Goal: Information Seeking & Learning: Learn about a topic

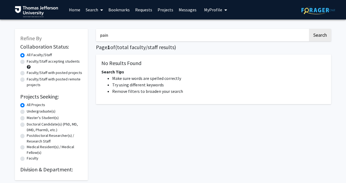
click at [141, 36] on input "pain" at bounding box center [202, 35] width 212 height 12
click at [309, 29] on button "Search" at bounding box center [320, 35] width 22 height 12
click at [138, 35] on input "pain" at bounding box center [202, 35] width 212 height 12
click at [71, 8] on link "Home" at bounding box center [74, 9] width 17 height 19
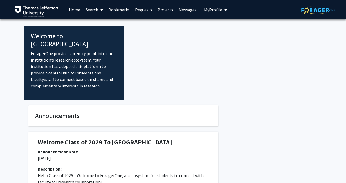
click at [98, 10] on span at bounding box center [100, 10] width 5 height 19
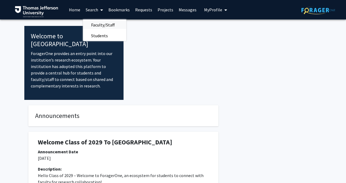
click at [98, 25] on span "Faculty/Staff" at bounding box center [103, 24] width 40 height 11
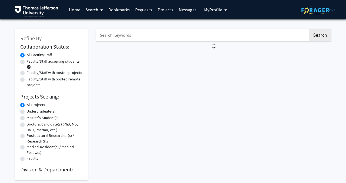
click at [219, 11] on span "My Profile" at bounding box center [213, 9] width 18 height 5
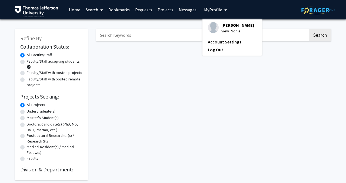
click at [219, 11] on span "My Profile" at bounding box center [213, 9] width 18 height 5
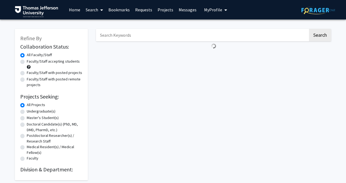
click at [119, 38] on input "Search Keywords" at bounding box center [202, 35] width 212 height 12
click at [309, 29] on button "Search" at bounding box center [320, 35] width 22 height 12
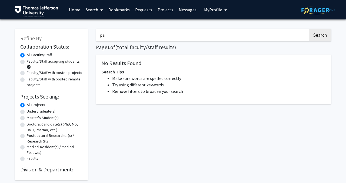
type input "p"
click at [75, 9] on link "Home" at bounding box center [74, 9] width 17 height 19
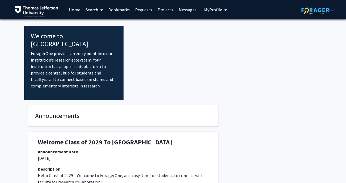
click at [120, 9] on link "Bookmarks" at bounding box center [119, 9] width 27 height 19
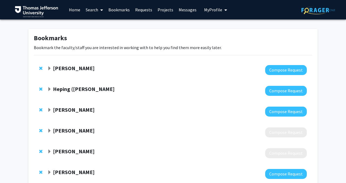
click at [73, 13] on link "Home" at bounding box center [74, 9] width 17 height 19
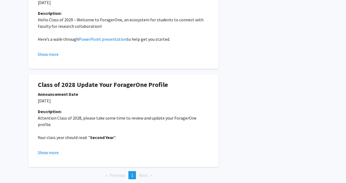
scroll to position [154, 0]
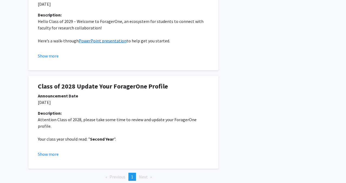
click at [109, 38] on link "PowerPoint presentation" at bounding box center [103, 40] width 48 height 5
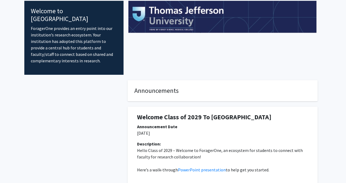
scroll to position [0, 0]
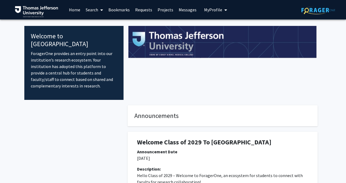
click at [145, 9] on link "Requests" at bounding box center [143, 9] width 22 height 19
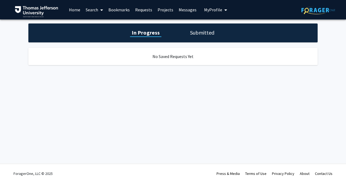
click at [168, 8] on link "Projects" at bounding box center [165, 9] width 21 height 19
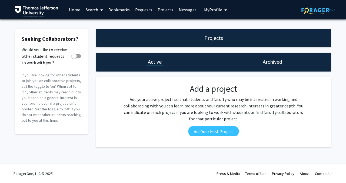
click at [217, 10] on span "My Profile" at bounding box center [213, 9] width 18 height 5
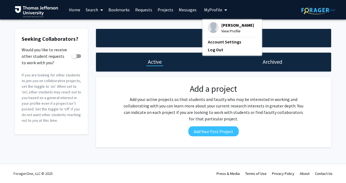
click at [115, 9] on link "Bookmarks" at bounding box center [119, 9] width 27 height 19
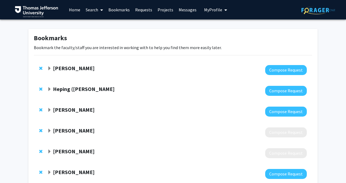
click at [89, 9] on link "Search" at bounding box center [94, 9] width 23 height 19
click at [95, 26] on span "Faculty/Staff" at bounding box center [103, 24] width 40 height 11
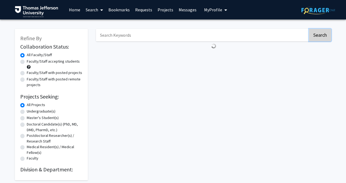
click at [326, 34] on button "Search" at bounding box center [320, 35] width 22 height 12
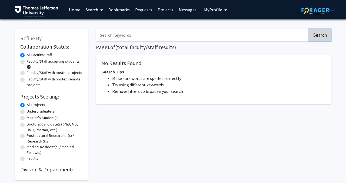
click at [326, 34] on button "Search" at bounding box center [320, 35] width 22 height 12
click at [27, 56] on label "All Faculty/Staff" at bounding box center [39, 55] width 25 height 6
click at [27, 56] on input "All Faculty/Staff" at bounding box center [29, 54] width 4 height 4
click at [79, 11] on link "Home" at bounding box center [74, 9] width 17 height 19
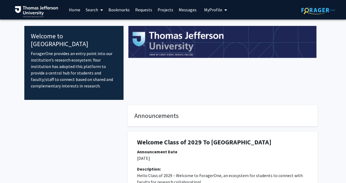
click at [97, 11] on link "Search" at bounding box center [94, 9] width 23 height 19
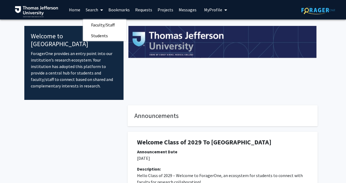
click at [73, 11] on link "Home" at bounding box center [74, 9] width 17 height 19
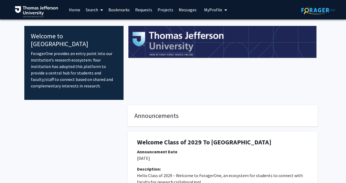
click at [91, 11] on link "Search" at bounding box center [94, 9] width 23 height 19
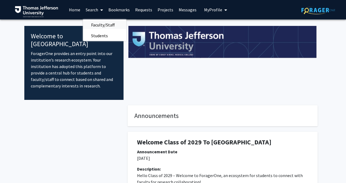
click at [92, 26] on span "Faculty/Staff" at bounding box center [103, 24] width 40 height 11
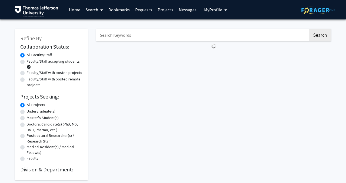
click at [27, 61] on label "Faculty/Staff accepting students" at bounding box center [53, 62] width 53 height 6
click at [27, 61] on input "Faculty/Staff accepting students" at bounding box center [29, 61] width 4 height 4
radio input "true"
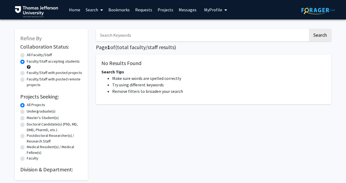
click at [27, 73] on label "Faculty/Staff with posted projects" at bounding box center [54, 73] width 55 height 6
click at [27, 73] on input "Faculty/Staff with posted projects" at bounding box center [29, 72] width 4 height 4
radio input "true"
click at [22, 82] on div "Faculty/Staff with posted remote projects" at bounding box center [51, 81] width 62 height 11
click at [27, 77] on label "Faculty/Staff with posted remote projects" at bounding box center [55, 81] width 56 height 11
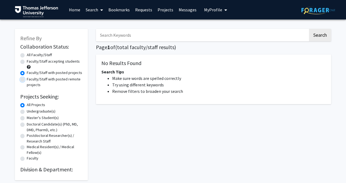
click at [27, 77] on input "Faculty/Staff with posted remote projects" at bounding box center [29, 78] width 4 height 4
radio input "true"
click at [143, 8] on link "Requests" at bounding box center [143, 9] width 22 height 19
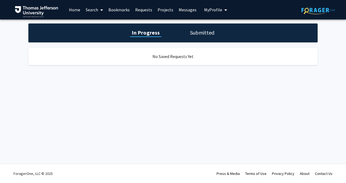
click at [191, 9] on link "Messages" at bounding box center [187, 9] width 23 height 19
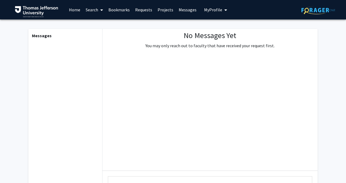
click at [215, 9] on span "My Profile" at bounding box center [213, 9] width 18 height 5
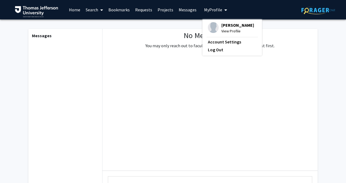
click at [215, 9] on span "My Profile" at bounding box center [213, 9] width 18 height 5
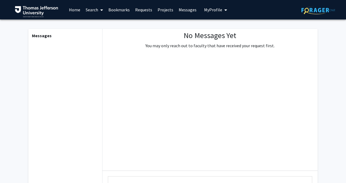
click at [83, 8] on link "Search" at bounding box center [94, 9] width 23 height 19
click at [73, 10] on link "Home" at bounding box center [74, 9] width 17 height 19
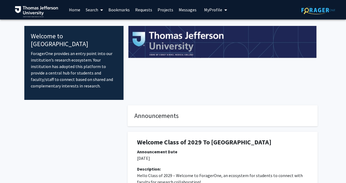
click at [92, 9] on link "Search" at bounding box center [94, 9] width 23 height 19
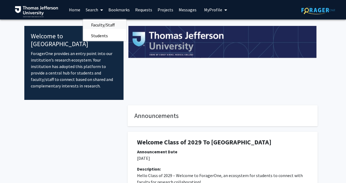
click at [98, 24] on span "Faculty/Staff" at bounding box center [103, 24] width 40 height 11
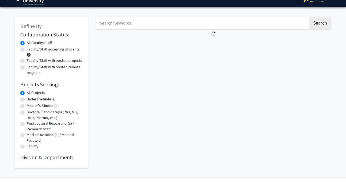
scroll to position [26, 0]
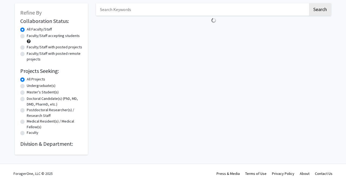
click at [49, 143] on h2 "Division & Department:" at bounding box center [51, 144] width 62 height 6
click at [27, 99] on label "Doctoral Candidate(s) (PhD, MD, DMD, PharmD, etc.)" at bounding box center [55, 101] width 56 height 11
click at [27, 99] on input "Doctoral Candidate(s) (PhD, MD, DMD, PharmD, etc.)" at bounding box center [29, 98] width 4 height 4
radio input "true"
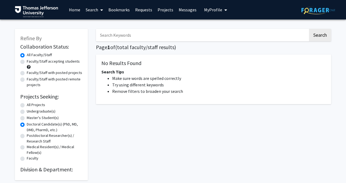
click at [75, 12] on link "Home" at bounding box center [74, 9] width 17 height 19
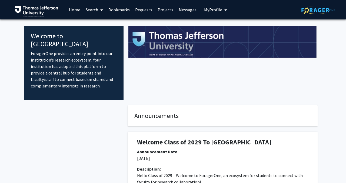
click at [46, 9] on img at bounding box center [36, 11] width 43 height 11
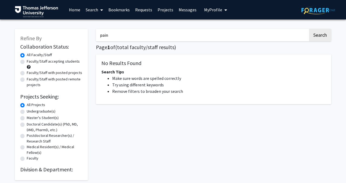
click at [166, 10] on link "Projects" at bounding box center [165, 9] width 21 height 19
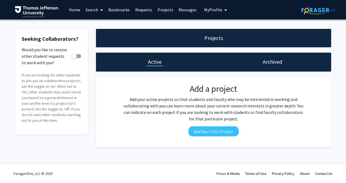
click at [85, 10] on link "Search" at bounding box center [94, 9] width 23 height 19
click at [98, 24] on span "Faculty/Staff" at bounding box center [103, 24] width 40 height 11
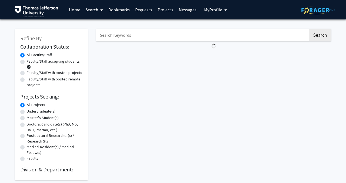
click at [19, 10] on img at bounding box center [36, 11] width 43 height 11
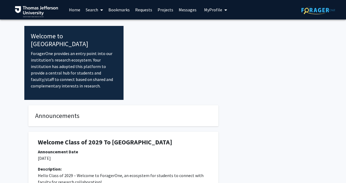
click at [19, 10] on img at bounding box center [36, 11] width 43 height 11
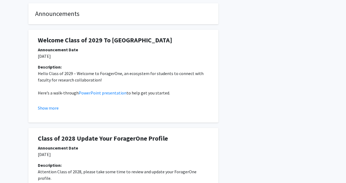
scroll to position [113, 0]
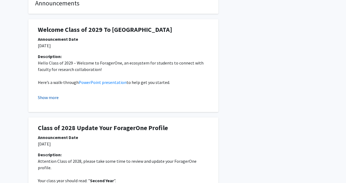
click at [56, 94] on button "Show more" at bounding box center [48, 97] width 21 height 6
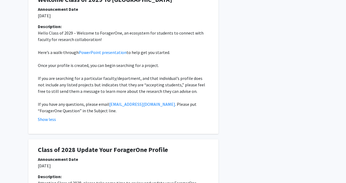
scroll to position [152, 0]
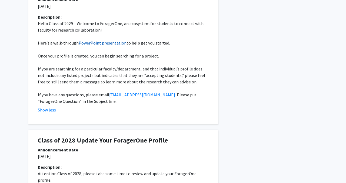
click at [112, 40] on link "PowerPoint presentation" at bounding box center [103, 42] width 48 height 5
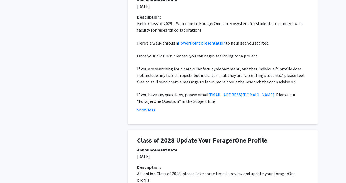
scroll to position [0, 0]
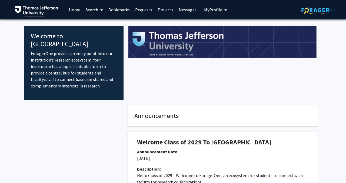
click at [99, 10] on span at bounding box center [100, 10] width 5 height 19
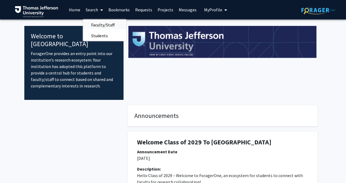
click at [98, 24] on span "Faculty/Staff" at bounding box center [103, 24] width 40 height 11
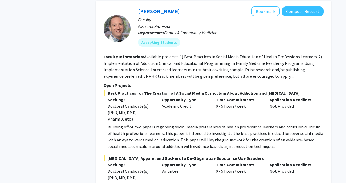
scroll to position [2228, 0]
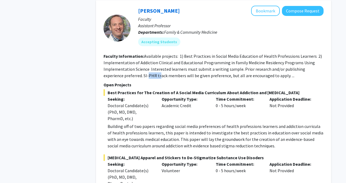
drag, startPoint x: 127, startPoint y: 69, endPoint x: 139, endPoint y: 69, distance: 12.2
click at [139, 69] on fg-read-more "Available projects: 1) Best Practices in Social Media Education of Health Profe…" at bounding box center [212, 65] width 218 height 25
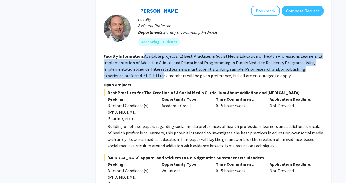
drag, startPoint x: 140, startPoint y: 69, endPoint x: 142, endPoint y: 52, distance: 16.6
click at [142, 53] on section "Faculty Information: Available projects: 1) Best Practices in Social Media Educ…" at bounding box center [213, 66] width 220 height 26
click at [142, 53] on b "Faculty Information:" at bounding box center [123, 55] width 41 height 5
drag, startPoint x: 142, startPoint y: 52, endPoint x: 142, endPoint y: 68, distance: 15.7
click at [142, 68] on section "Faculty Information: Available projects: 1) Best Practices in Social Media Educ…" at bounding box center [213, 66] width 220 height 26
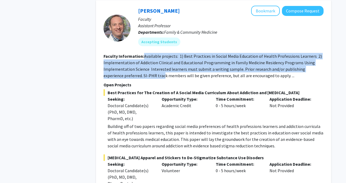
click at [142, 68] on fg-read-more "Available projects: 1) Best Practices in Social Media Education of Health Profe…" at bounding box center [212, 65] width 218 height 25
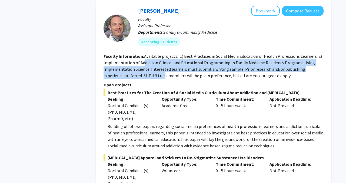
drag, startPoint x: 143, startPoint y: 68, endPoint x: 142, endPoint y: 55, distance: 13.8
click at [142, 55] on fg-read-more "Available projects: 1) Best Practices in Social Media Education of Health Profe…" at bounding box center [212, 65] width 218 height 25
click at [143, 55] on fg-read-more "Available projects: 1) Best Practices in Social Media Education of Health Profe…" at bounding box center [212, 65] width 218 height 25
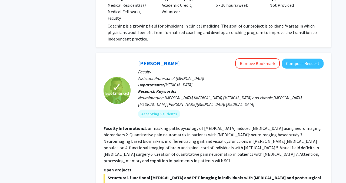
scroll to position [3844, 0]
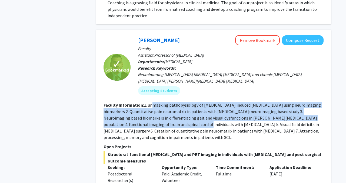
drag, startPoint x: 152, startPoint y: 91, endPoint x: 151, endPoint y: 112, distance: 20.9
click at [151, 112] on fg-read-more "1. unmasking pathopysiology of [MEDICAL_DATA] induced [MEDICAL_DATA] using neur…" at bounding box center [211, 121] width 217 height 38
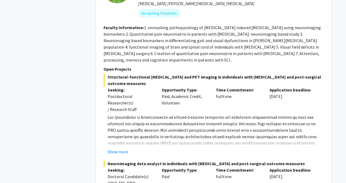
scroll to position [3851, 0]
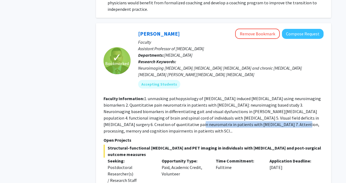
drag, startPoint x: 138, startPoint y: 110, endPoint x: 236, endPoint y: 111, distance: 97.5
click at [236, 111] on fg-read-more "1. unmasking pathopysiology of [MEDICAL_DATA] induced [MEDICAL_DATA] using neur…" at bounding box center [211, 115] width 217 height 38
click at [234, 111] on fg-read-more "1. unmasking pathopysiology of [MEDICAL_DATA] induced [MEDICAL_DATA] using neur…" at bounding box center [211, 115] width 217 height 38
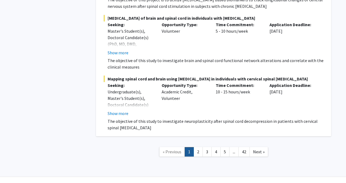
scroll to position [4215, 0]
click at [199, 147] on link "2" at bounding box center [197, 151] width 9 height 9
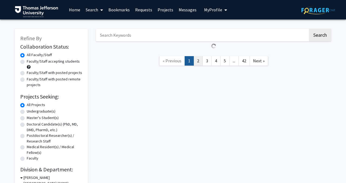
click at [196, 63] on link "2" at bounding box center [197, 60] width 9 height 9
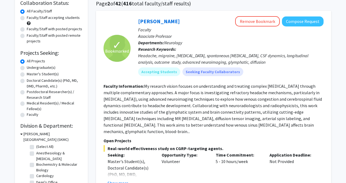
scroll to position [45, 0]
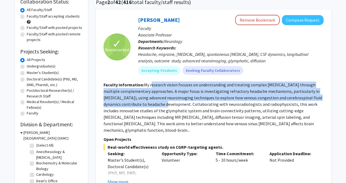
drag, startPoint x: 152, startPoint y: 88, endPoint x: 151, endPoint y: 105, distance: 17.0
click at [151, 105] on section "Faculty Information: My research vision focuses on understanding and treating c…" at bounding box center [213, 108] width 220 height 52
click at [151, 105] on fg-read-more "My research vision focuses on understanding and treating complex [MEDICAL_DATA]…" at bounding box center [212, 107] width 218 height 51
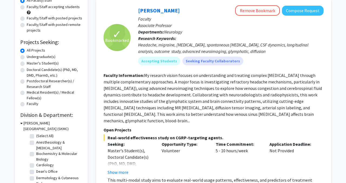
scroll to position [55, 0]
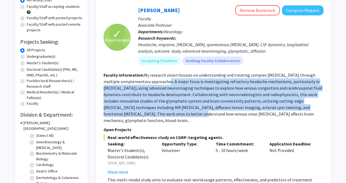
drag, startPoint x: 149, startPoint y: 116, endPoint x: 159, endPoint y: 83, distance: 33.9
click at [159, 83] on fg-read-more "My research vision focuses on understanding and treating complex [MEDICAL_DATA]…" at bounding box center [212, 97] width 218 height 51
click at [155, 90] on fg-read-more "My research vision focuses on understanding and treating complex [MEDICAL_DATA]…" at bounding box center [212, 97] width 218 height 51
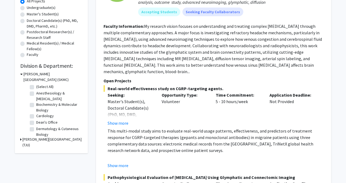
scroll to position [104, 0]
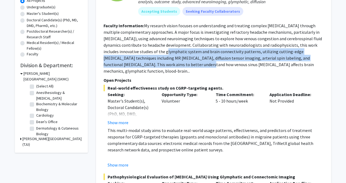
drag, startPoint x: 155, startPoint y: 66, endPoint x: 160, endPoint y: 49, distance: 18.1
click at [160, 49] on fg-read-more "My research vision focuses on understanding and treating complex [MEDICAL_DATA]…" at bounding box center [212, 48] width 218 height 51
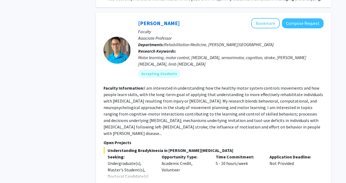
scroll to position [1091, 0]
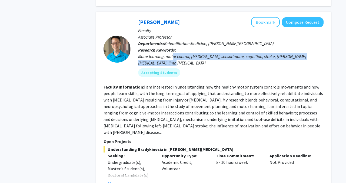
drag, startPoint x: 173, startPoint y: 50, endPoint x: 173, endPoint y: 54, distance: 4.1
click at [173, 54] on div "Motor learning, motor control, [MEDICAL_DATA], sensorimotor, cognition, stroke,…" at bounding box center [230, 59] width 185 height 13
click at [173, 53] on div "Motor learning, motor control, [MEDICAL_DATA], sensorimotor, cognition, stroke,…" at bounding box center [230, 59] width 185 height 13
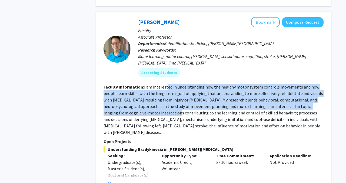
drag, startPoint x: 166, startPoint y: 81, endPoint x: 152, endPoint y: 106, distance: 28.7
click at [152, 106] on fg-read-more "I am interested in understanding how the healthy motor system controls movement…" at bounding box center [212, 109] width 219 height 51
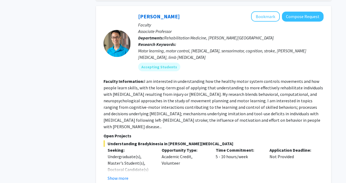
scroll to position [1099, 0]
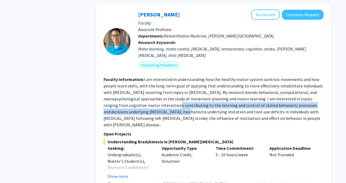
drag, startPoint x: 152, startPoint y: 98, endPoint x: 152, endPoint y: 107, distance: 9.5
click at [152, 107] on fg-read-more "I am interested in understanding how the healthy motor system controls movement…" at bounding box center [212, 102] width 219 height 51
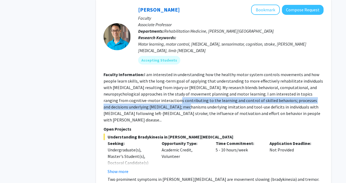
scroll to position [1107, 0]
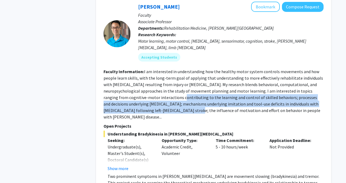
drag, startPoint x: 152, startPoint y: 105, endPoint x: 156, endPoint y: 88, distance: 17.6
click at [156, 88] on fg-read-more "I am interested in understanding how the healthy motor system controls movement…" at bounding box center [212, 94] width 219 height 51
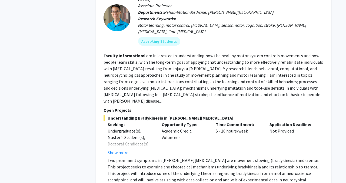
click at [155, 90] on fg-read-more "I am interested in understanding how the healthy motor system controls movement…" at bounding box center [212, 78] width 219 height 51
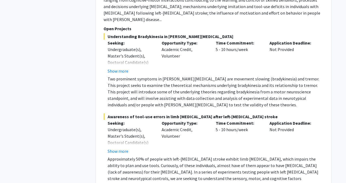
scroll to position [1240, 0]
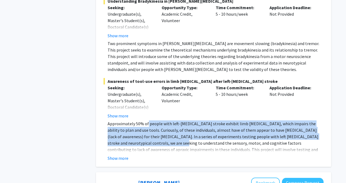
drag, startPoint x: 147, startPoint y: 112, endPoint x: 145, endPoint y: 128, distance: 16.0
click at [145, 128] on p "Approximately 50% of people with left-[MEDICAL_DATA] stroke exhibit limb [MEDIC…" at bounding box center [216, 139] width 216 height 39
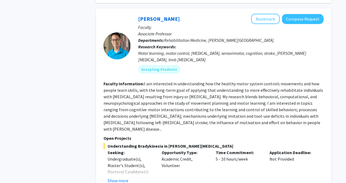
scroll to position [1091, 0]
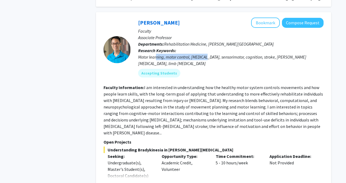
drag, startPoint x: 156, startPoint y: 50, endPoint x: 207, endPoint y: 52, distance: 51.1
click at [207, 54] on div "Motor learning, motor control, [MEDICAL_DATA], sensorimotor, cognition, stroke,…" at bounding box center [230, 60] width 185 height 13
click at [170, 99] on fg-read-more "I am interested in understanding how the healthy motor system controls movement…" at bounding box center [212, 110] width 219 height 51
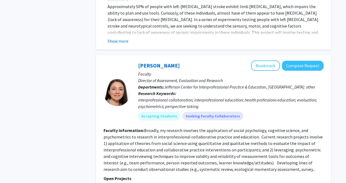
scroll to position [1396, 0]
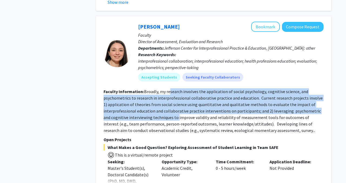
drag, startPoint x: 169, startPoint y: 81, endPoint x: 169, endPoint y: 106, distance: 25.1
click at [169, 106] on fg-read-more "Broadly, my research involves the application of social psychology, cognitive s…" at bounding box center [212, 111] width 219 height 44
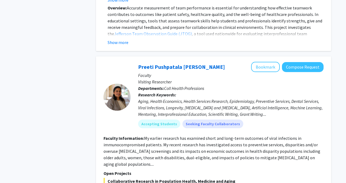
scroll to position [1720, 0]
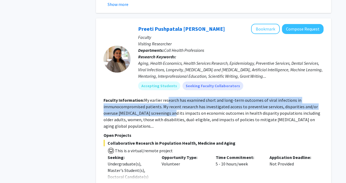
drag, startPoint x: 168, startPoint y: 89, endPoint x: 168, endPoint y: 102, distance: 13.2
click at [168, 102] on fg-read-more "My earlier research has examined short and long-term outcomes of viral infectio…" at bounding box center [211, 113] width 217 height 31
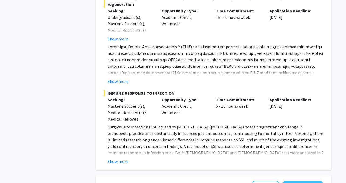
scroll to position [2038, 0]
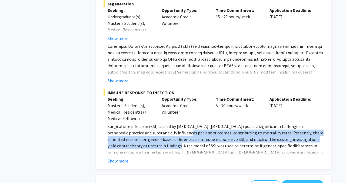
drag, startPoint x: 165, startPoint y: 113, endPoint x: 165, endPoint y: 128, distance: 15.4
click at [165, 128] on p "Surgical site infection (SSI) caused by [MEDICAL_DATA] ([MEDICAL_DATA]) poses a…" at bounding box center [216, 152] width 216 height 58
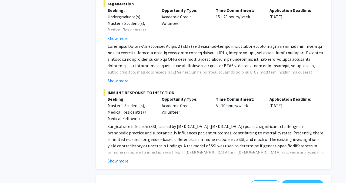
click at [129, 158] on div "Show more" at bounding box center [216, 161] width 216 height 6
click at [126, 158] on button "Show more" at bounding box center [118, 161] width 21 height 6
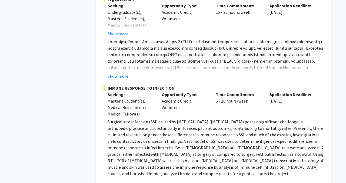
scroll to position [2043, 0]
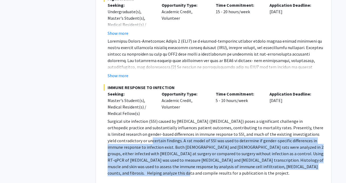
drag, startPoint x: 131, startPoint y: 154, endPoint x: 137, endPoint y: 118, distance: 36.4
click at [137, 118] on p "Surgical site infection (SSI) caused by [MEDICAL_DATA] ([MEDICAL_DATA]) poses a…" at bounding box center [216, 147] width 216 height 58
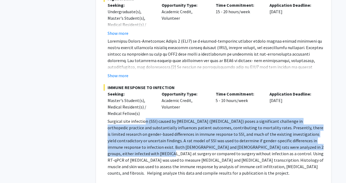
drag, startPoint x: 144, startPoint y: 101, endPoint x: 142, endPoint y: 135, distance: 34.6
click at [142, 135] on p "Surgical site infection (SSI) caused by [MEDICAL_DATA] ([MEDICAL_DATA]) poses a…" at bounding box center [216, 147] width 216 height 58
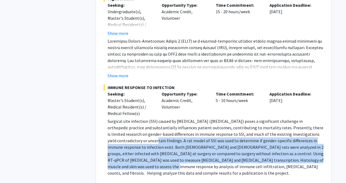
drag, startPoint x: 143, startPoint y: 122, endPoint x: 143, endPoint y: 144, distance: 21.4
click at [143, 144] on p "Surgical site infection (SSI) caused by [MEDICAL_DATA] ([MEDICAL_DATA]) poses a…" at bounding box center [216, 147] width 216 height 58
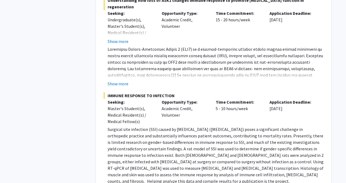
scroll to position [2055, 0]
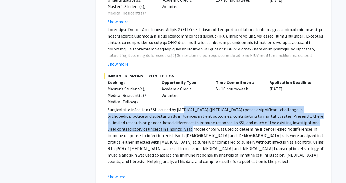
drag, startPoint x: 180, startPoint y: 92, endPoint x: 178, endPoint y: 109, distance: 17.5
click at [178, 109] on p "Surgical site infection (SSI) caused by [MEDICAL_DATA] ([MEDICAL_DATA]) poses a…" at bounding box center [216, 135] width 216 height 58
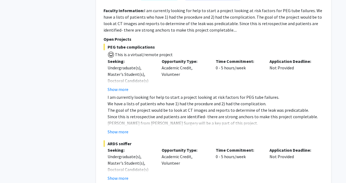
scroll to position [2538, 0]
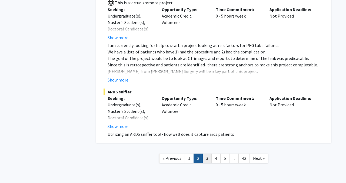
click at [206, 154] on link "3" at bounding box center [206, 158] width 9 height 9
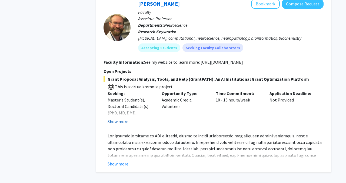
scroll to position [1775, 0]
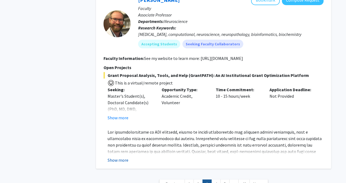
click at [118, 157] on button "Show more" at bounding box center [118, 160] width 21 height 6
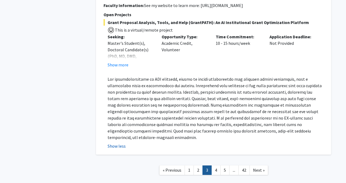
scroll to position [1833, 0]
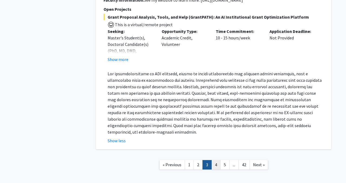
click at [216, 160] on link "4" at bounding box center [215, 164] width 9 height 9
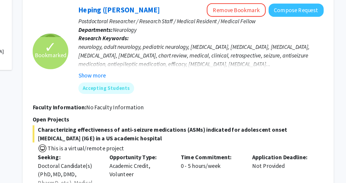
scroll to position [160, 0]
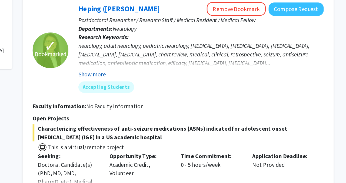
click at [154, 102] on button "Show more" at bounding box center [148, 101] width 21 height 6
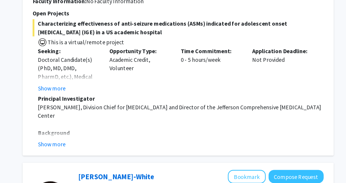
scroll to position [273, 0]
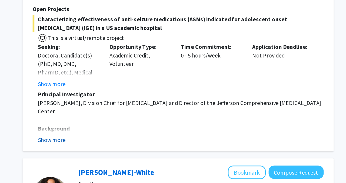
click at [125, 124] on button "Show more" at bounding box center [118, 121] width 21 height 6
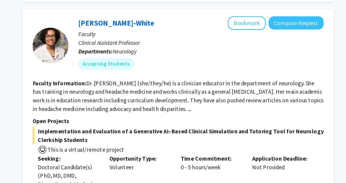
scroll to position [512, 0]
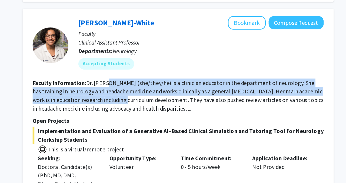
drag, startPoint x: 161, startPoint y: 100, endPoint x: 160, endPoint y: 110, distance: 10.1
click at [160, 110] on section "Faculty Information: Dr. [PERSON_NAME] (she/they/he) is a clinician educator in…" at bounding box center [213, 117] width 220 height 26
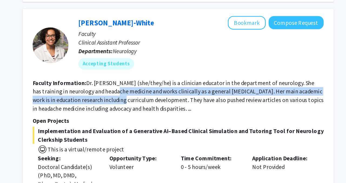
drag, startPoint x: 159, startPoint y: 107, endPoint x: 159, endPoint y: 116, distance: 9.2
click at [159, 116] on section "Faculty Information: Dr. [PERSON_NAME] (she/they/he) is a clinician educator in…" at bounding box center [213, 117] width 220 height 26
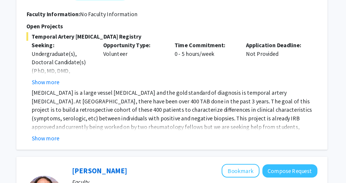
scroll to position [744, 0]
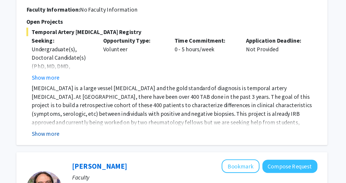
click at [124, 142] on button "Show more" at bounding box center [118, 145] width 21 height 6
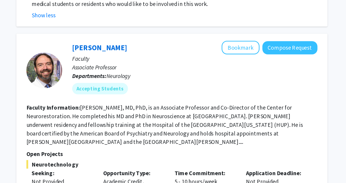
scroll to position [841, 0]
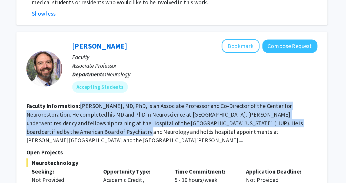
drag, startPoint x: 143, startPoint y: 120, endPoint x: 136, endPoint y: 138, distance: 19.1
click at [136, 138] on section "Faculty Information: [PERSON_NAME], MD, PhD, is an Associate Professor and Co-D…" at bounding box center [213, 138] width 220 height 32
click at [136, 138] on fg-read-more "[PERSON_NAME], MD, PhD, is an Associate Professor and Co-Director of the Center…" at bounding box center [207, 137] width 209 height 31
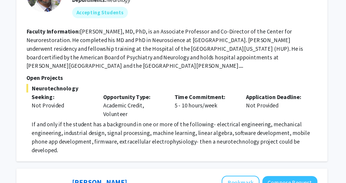
scroll to position [900, 0]
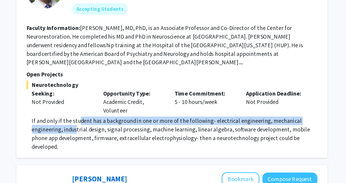
drag, startPoint x: 144, startPoint y: 127, endPoint x: 141, endPoint y: 138, distance: 11.3
click at [141, 138] on p "If and only if the student has a background in one or more of the following- el…" at bounding box center [216, 146] width 216 height 26
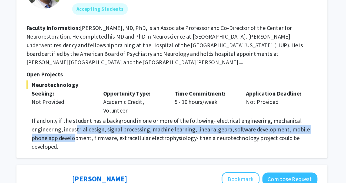
drag, startPoint x: 139, startPoint y: 142, endPoint x: 141, endPoint y: 137, distance: 5.7
click at [141, 137] on p "If and only if the student has a background in one or more of the following- el…" at bounding box center [216, 146] width 216 height 26
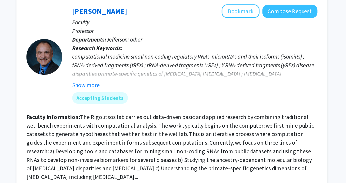
scroll to position [1128, 0]
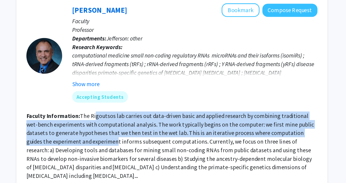
drag, startPoint x: 155, startPoint y: 126, endPoint x: 151, endPoint y: 146, distance: 21.1
click at [151, 146] on fg-read-more "The Rigoutsos lab carries out data-driven basic and applied research by combini…" at bounding box center [211, 154] width 217 height 51
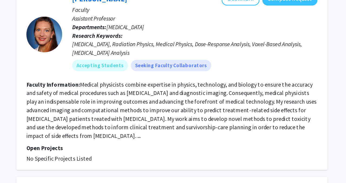
scroll to position [1592, 0]
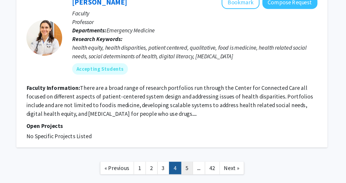
click at [221, 147] on link "5" at bounding box center [224, 151] width 9 height 9
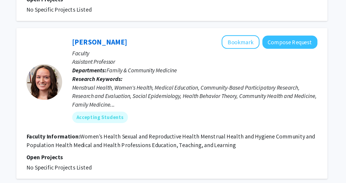
scroll to position [1198, 0]
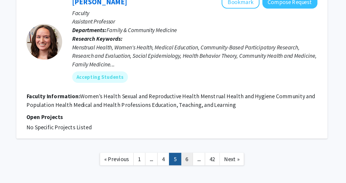
click at [223, 160] on link "6" at bounding box center [224, 164] width 9 height 9
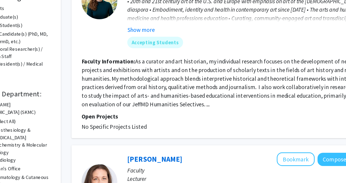
scroll to position [93, 0]
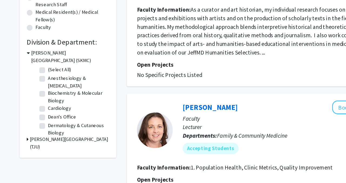
click at [36, 104] on label "Anesthesiology & [MEDICAL_DATA]" at bounding box center [58, 106] width 45 height 11
click at [36, 104] on input "Anesthesiology & [MEDICAL_DATA]" at bounding box center [38, 103] width 4 height 4
checkbox input "true"
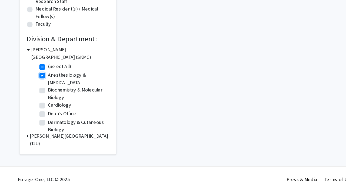
scroll to position [97, 0]
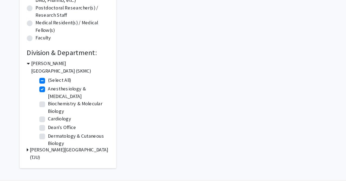
click at [43, 146] on h3 "[PERSON_NAME][GEOGRAPHIC_DATA] (TJU)" at bounding box center [52, 149] width 60 height 11
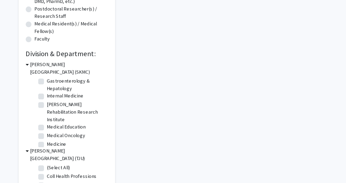
scroll to position [78, 0]
click at [36, 112] on label "[PERSON_NAME] Rehabilitation Research Institute" at bounding box center [58, 117] width 45 height 17
click at [36, 112] on input "[PERSON_NAME] Rehabilitation Research Institute" at bounding box center [38, 111] width 4 height 4
checkbox input "true"
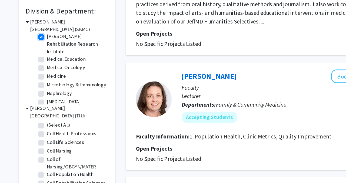
scroll to position [117, 0]
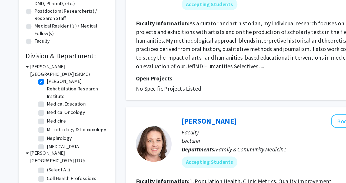
click at [26, 109] on div "[PERSON_NAME][GEOGRAPHIC_DATA] (SKMC) (Select All) (Select All) Anesthesiology …" at bounding box center [51, 90] width 62 height 65
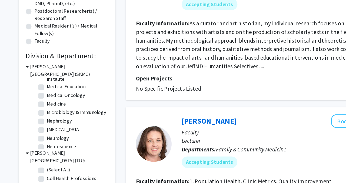
scroll to position [113, 0]
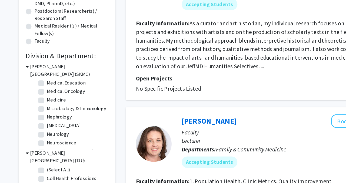
click at [36, 104] on label "[MEDICAL_DATA]" at bounding box center [48, 105] width 25 height 6
click at [36, 104] on input "[MEDICAL_DATA]" at bounding box center [38, 104] width 4 height 4
checkbox input "true"
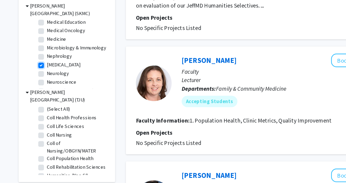
scroll to position [136, 0]
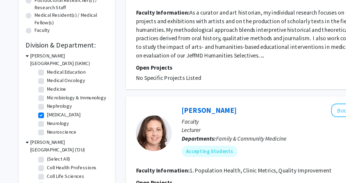
click at [36, 93] on label "Neurology" at bounding box center [44, 94] width 17 height 6
click at [36, 93] on input "Neurology" at bounding box center [38, 93] width 4 height 4
checkbox input "true"
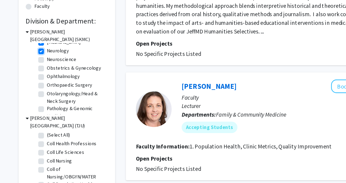
scroll to position [156, 0]
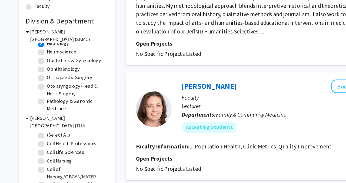
click at [36, 74] on label "Ophthalmology" at bounding box center [48, 74] width 25 height 6
click at [36, 74] on input "Ophthalmology" at bounding box center [38, 73] width 4 height 4
checkbox input "true"
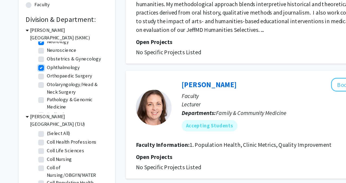
scroll to position [111, 0]
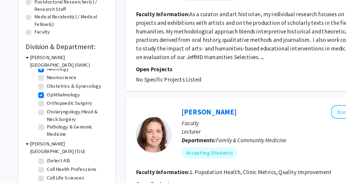
click at [24, 106] on div "[PERSON_NAME][GEOGRAPHIC_DATA] (SKMC) (Select All) (Select All) Anesthesiology …" at bounding box center [51, 96] width 62 height 65
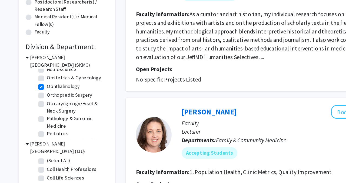
scroll to position [166, 0]
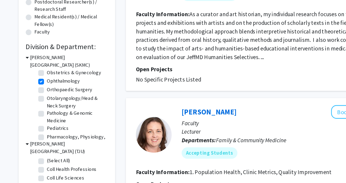
click at [36, 98] on label "Otolaryngology/Head & Neck Surgery" at bounding box center [58, 100] width 45 height 11
click at [36, 98] on input "Otolaryngology/Head & Neck Surgery" at bounding box center [38, 97] width 4 height 4
checkbox input "true"
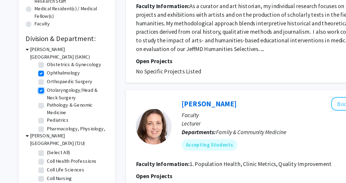
scroll to position [101, 0]
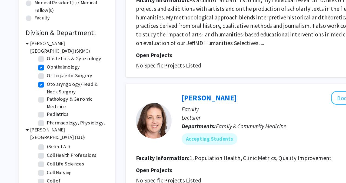
click at [25, 123] on div "[PERSON_NAME][GEOGRAPHIC_DATA] (SKMC) (Select All) (Select All) Anesthesiology …" at bounding box center [51, 107] width 62 height 65
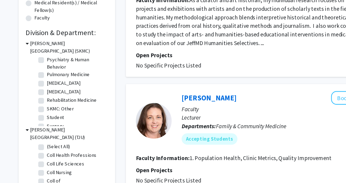
scroll to position [233, 0]
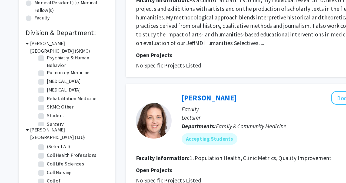
click at [36, 119] on label "Rehabilitation Medicine" at bounding box center [55, 119] width 38 height 6
click at [36, 119] on input "Rehabilitation Medicine" at bounding box center [38, 118] width 4 height 4
checkbox input "true"
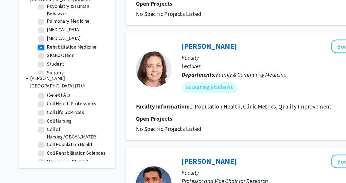
scroll to position [140, 0]
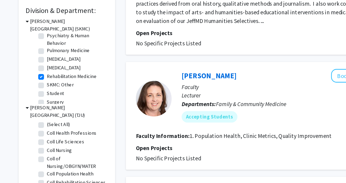
click at [24, 79] on div "[PERSON_NAME][GEOGRAPHIC_DATA] (SKMC) (Select All) (Select All) Anesthesiology …" at bounding box center [51, 67] width 62 height 65
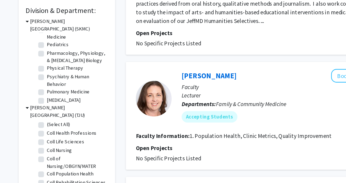
scroll to position [243, 0]
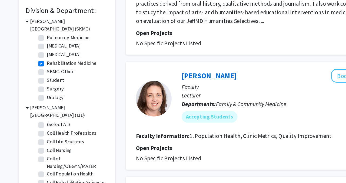
click at [36, 90] on label "Surgery" at bounding box center [42, 89] width 13 height 6
click at [36, 89] on input "Surgery" at bounding box center [38, 88] width 4 height 4
checkbox input "true"
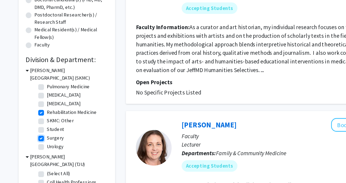
scroll to position [88, 0]
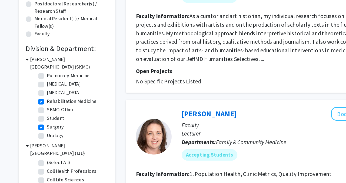
click at [25, 124] on div "[PERSON_NAME][GEOGRAPHIC_DATA] (SKMC) (Select All) (Select All) Anesthesiology …" at bounding box center [51, 119] width 62 height 65
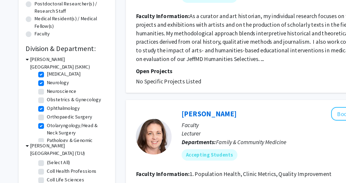
scroll to position [146, 0]
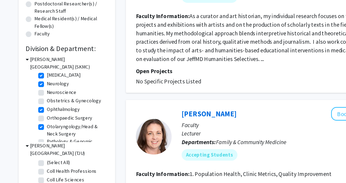
click at [36, 134] on label "Orthopaedic Surgery" at bounding box center [53, 134] width 34 height 6
click at [36, 134] on input "Orthopaedic Surgery" at bounding box center [38, 133] width 4 height 4
checkbox input "true"
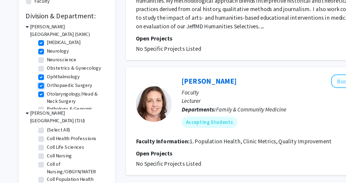
scroll to position [114, 0]
click at [25, 107] on div "[PERSON_NAME][GEOGRAPHIC_DATA] (SKMC) (Select All) (Select All) Anesthesiology …" at bounding box center [51, 93] width 62 height 65
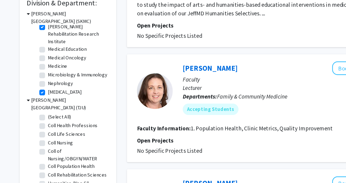
scroll to position [0, 0]
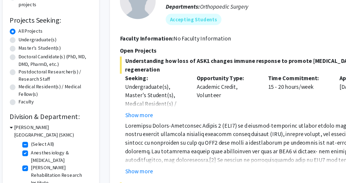
click at [27, 44] on label "Doctoral Candidate(s) (PhD, MD, DMD, PharmD, etc.)" at bounding box center [55, 45] width 56 height 11
click at [27, 43] on input "Doctoral Candidate(s) (PhD, MD, DMD, PharmD, etc.)" at bounding box center [29, 42] width 4 height 4
radio input "true"
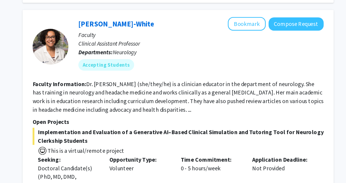
scroll to position [320, 0]
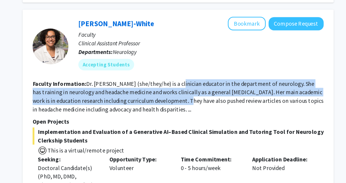
drag, startPoint x: 211, startPoint y: 115, endPoint x: 211, endPoint y: 128, distance: 13.2
click at [211, 128] on fg-read-more "Dr. [PERSON_NAME] (she/they/he) is a clinician educator in the department of ne…" at bounding box center [213, 117] width 220 height 25
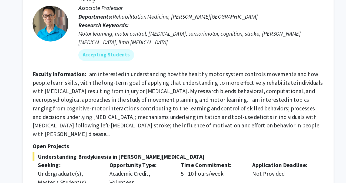
scroll to position [1010, 0]
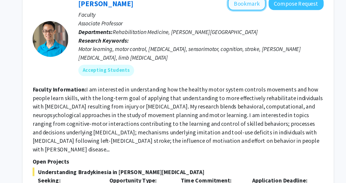
click at [266, 37] on button "Bookmark" at bounding box center [265, 32] width 29 height 10
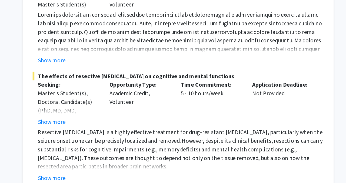
scroll to position [1681, 0]
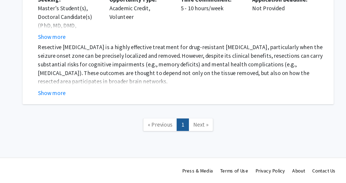
click at [227, 137] on span "Next »" at bounding box center [231, 138] width 12 height 5
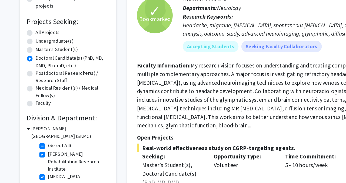
scroll to position [71, 0]
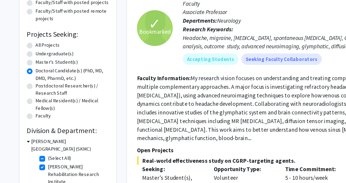
click at [27, 35] on label "All Projects" at bounding box center [36, 34] width 18 height 6
click at [27, 35] on input "All Projects" at bounding box center [29, 33] width 4 height 4
radio input "true"
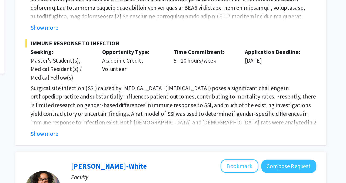
scroll to position [153, 0]
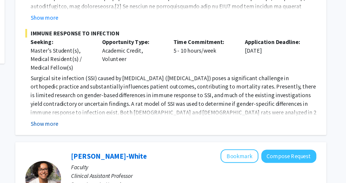
click at [116, 139] on button "Show more" at bounding box center [118, 138] width 21 height 6
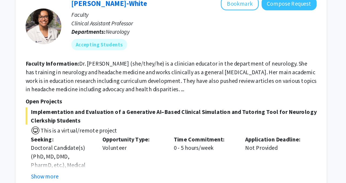
scroll to position [301, 0]
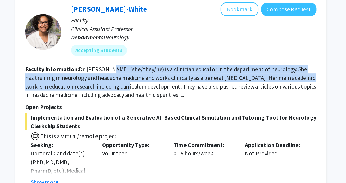
drag, startPoint x: 166, startPoint y: 95, endPoint x: 166, endPoint y: 108, distance: 12.7
click at [166, 108] on section "Faculty Information: Dr. [PERSON_NAME] (she/they/he) is a clinician educator in…" at bounding box center [213, 102] width 220 height 26
click at [166, 108] on fg-read-more "Dr. [PERSON_NAME] (she/they/he) is a clinician educator in the department of ne…" at bounding box center [213, 102] width 220 height 25
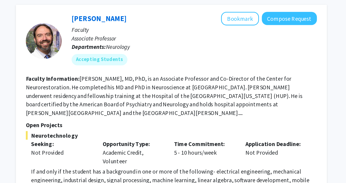
scroll to position [1601, 0]
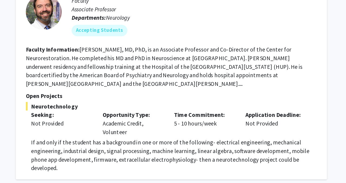
drag, startPoint x: 200, startPoint y: 81, endPoint x: 192, endPoint y: 105, distance: 25.9
click at [192, 105] on fg-read-more "[PERSON_NAME], MD, PhD, is an Associate Professor and Co-Director of the Center…" at bounding box center [207, 91] width 209 height 31
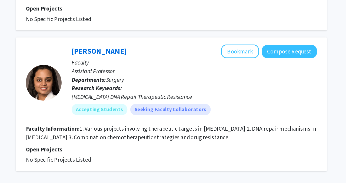
scroll to position [2337, 0]
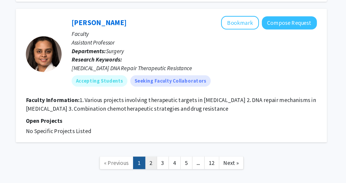
click at [200, 140] on link "2" at bounding box center [197, 138] width 9 height 9
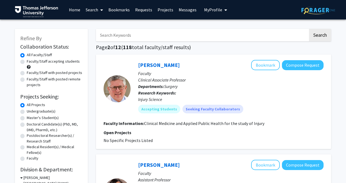
click at [133, 38] on input "Search Keywords" at bounding box center [202, 35] width 212 height 12
type input "retrospective"
click at [309, 29] on button "Search" at bounding box center [320, 35] width 22 height 12
checkbox input "false"
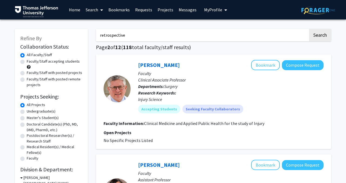
checkbox input "false"
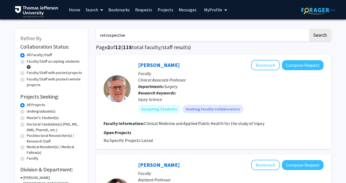
checkbox input "false"
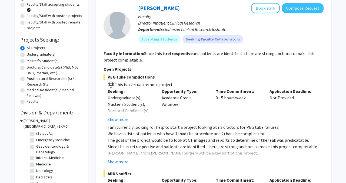
scroll to position [60, 0]
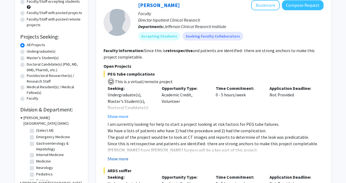
click at [118, 158] on button "Show more" at bounding box center [118, 159] width 21 height 6
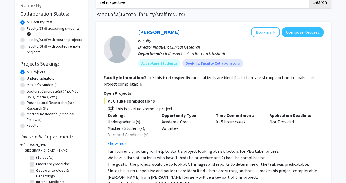
scroll to position [35, 0]
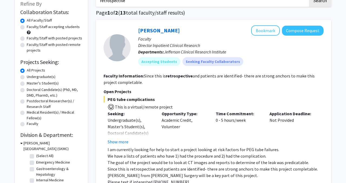
drag, startPoint x: 145, startPoint y: 77, endPoint x: 145, endPoint y: 82, distance: 4.9
click at [145, 82] on section "Faculty Information: Since this is retrospective and patients are identified- t…" at bounding box center [213, 79] width 220 height 13
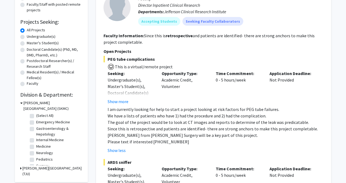
scroll to position [76, 0]
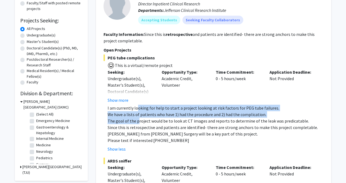
drag, startPoint x: 137, startPoint y: 108, endPoint x: 137, endPoint y: 124, distance: 15.9
click at [137, 124] on div "I am currently looking for help to start a project looking at risk factors for …" at bounding box center [216, 124] width 216 height 39
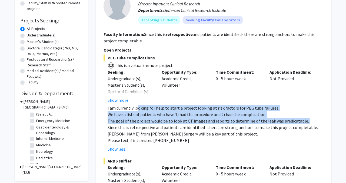
click at [137, 124] on p "The goal of the project would be to look at CT images and reports to determine …" at bounding box center [216, 121] width 216 height 6
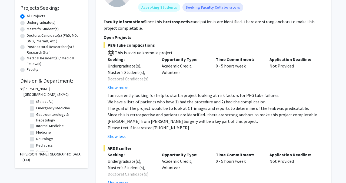
scroll to position [89, 0]
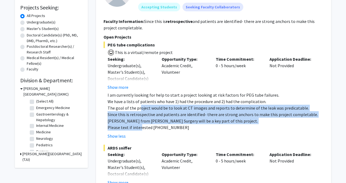
drag, startPoint x: 139, startPoint y: 129, endPoint x: 139, endPoint y: 108, distance: 21.1
click at [139, 108] on div "I am currently looking for help to start a project looking at risk factors for …" at bounding box center [216, 111] width 216 height 39
click at [139, 108] on p "The goal of the project would be to look at CT images and reports to determine …" at bounding box center [216, 108] width 216 height 6
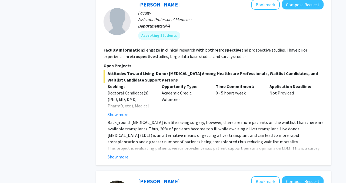
scroll to position [477, 0]
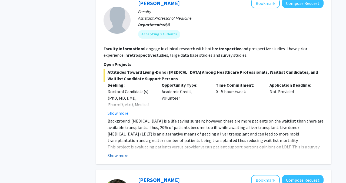
click at [123, 152] on button "Show more" at bounding box center [118, 155] width 21 height 6
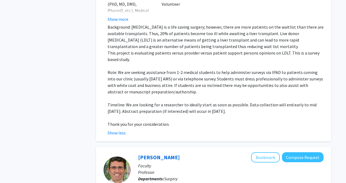
scroll to position [583, 0]
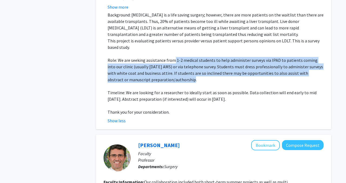
drag, startPoint x: 173, startPoint y: 56, endPoint x: 172, endPoint y: 70, distance: 14.4
click at [172, 70] on p "Role: We are seeking assistance from 1-2 medical students to help administer su…" at bounding box center [216, 70] width 216 height 26
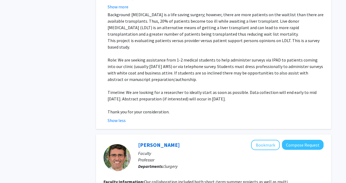
scroll to position [599, 0]
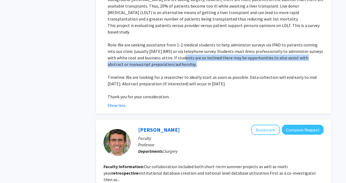
drag, startPoint x: 175, startPoint y: 60, endPoint x: 174, endPoint y: 52, distance: 7.4
click at [174, 52] on p "Role: We are seeking assistance from 1-2 medical students to help administer su…" at bounding box center [216, 55] width 216 height 26
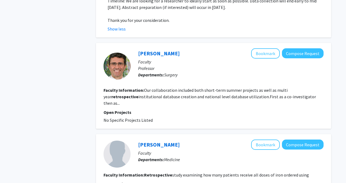
scroll to position [712, 0]
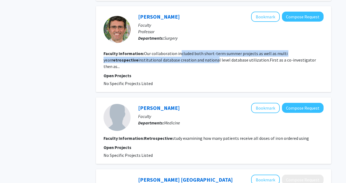
drag, startPoint x: 179, startPoint y: 46, endPoint x: 179, endPoint y: 52, distance: 5.7
click at [179, 52] on fg-read-more "Our collaboration included both short-term summer projects as well as multi yea…" at bounding box center [209, 60] width 212 height 18
click at [179, 54] on fg-read-more "Our collaboration included both short-term summer projects as well as multi yea…" at bounding box center [209, 60] width 212 height 18
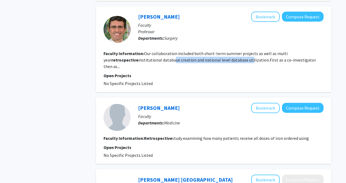
drag, startPoint x: 137, startPoint y: 54, endPoint x: 215, endPoint y: 53, distance: 78.1
click at [215, 53] on fg-read-more "Our collaboration included both short-term summer projects as well as multi yea…" at bounding box center [209, 60] width 212 height 18
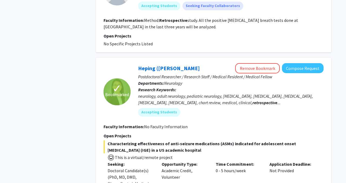
scroll to position [1029, 0]
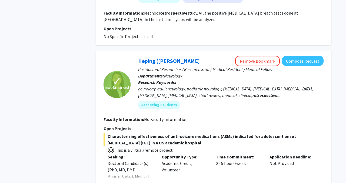
drag, startPoint x: 178, startPoint y: 128, endPoint x: 178, endPoint y: 138, distance: 10.0
click at [178, 138] on span "Characterizing effectiveness of anti-seizure medications (ASMs) indicated for a…" at bounding box center [213, 139] width 220 height 13
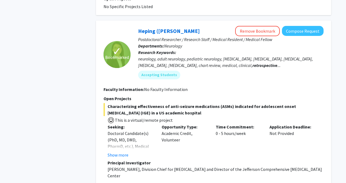
scroll to position [1092, 0]
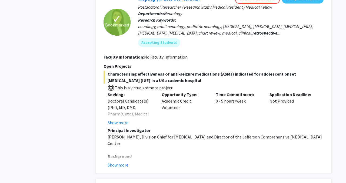
click at [175, 134] on p "[PERSON_NAME], Division Chief for [MEDICAL_DATA] and Director of the Jefferson …" at bounding box center [216, 140] width 216 height 13
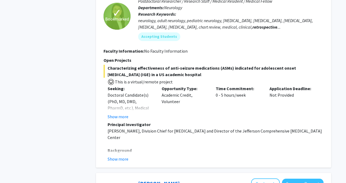
scroll to position [1105, 0]
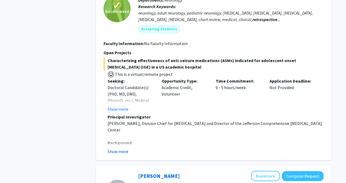
click at [124, 148] on button "Show more" at bounding box center [118, 151] width 21 height 6
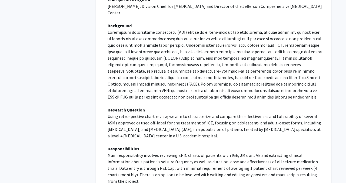
scroll to position [1223, 0]
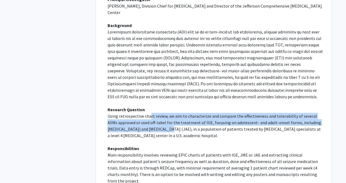
drag, startPoint x: 149, startPoint y: 105, endPoint x: 149, endPoint y: 118, distance: 13.0
click at [149, 118] on p "Using retrospective chart review, we aim to characterize and compare the effect…" at bounding box center [216, 126] width 216 height 26
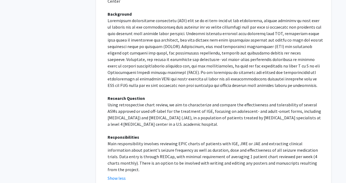
scroll to position [1234, 0]
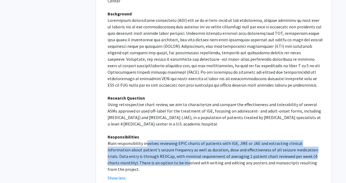
drag, startPoint x: 145, startPoint y: 132, endPoint x: 145, endPoint y: 150, distance: 17.6
click at [145, 150] on p "Main responsibility involves reviewing EPIC charts of patients with IGE, JME or…" at bounding box center [216, 156] width 216 height 32
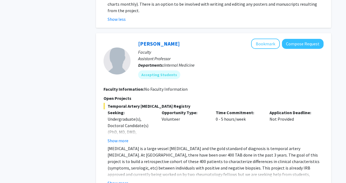
scroll to position [1400, 0]
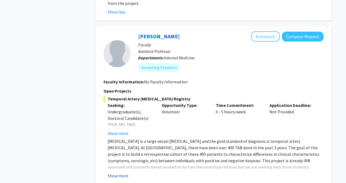
click at [121, 173] on button "Show more" at bounding box center [118, 176] width 21 height 6
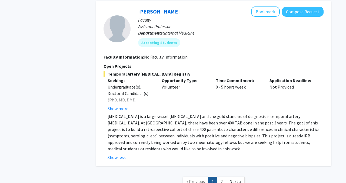
scroll to position [1426, 0]
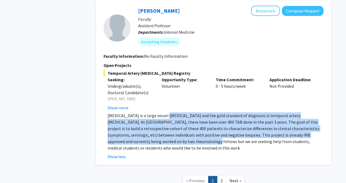
drag, startPoint x: 157, startPoint y: 125, endPoint x: 159, endPoint y: 97, distance: 28.2
click at [159, 112] on p "[MEDICAL_DATA] is a large vessel [MEDICAL_DATA] and the gold standard of diagno…" at bounding box center [216, 131] width 216 height 39
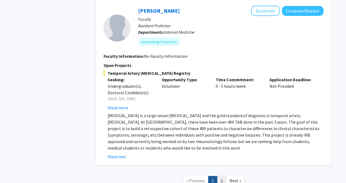
click at [220, 176] on link "2" at bounding box center [221, 180] width 9 height 9
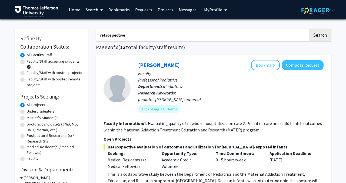
click at [116, 9] on link "Bookmarks" at bounding box center [119, 9] width 27 height 19
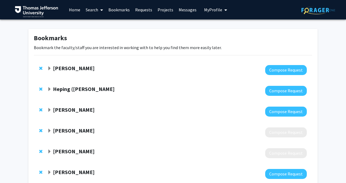
scroll to position [43, 0]
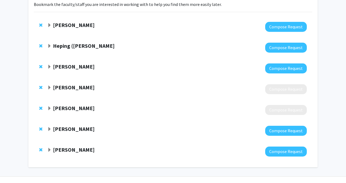
click at [50, 107] on span "Expand Carol Shields Bookmark" at bounding box center [49, 108] width 4 height 4
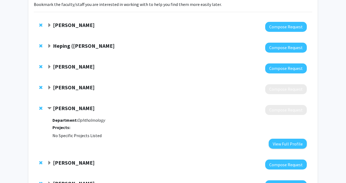
click at [50, 107] on span "Contract Carol Shields Bookmark" at bounding box center [49, 108] width 4 height 4
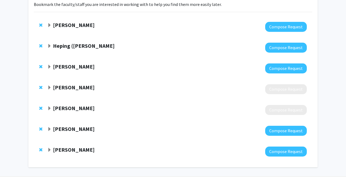
click at [49, 88] on span "Expand Zeba Syed Bookmark" at bounding box center [49, 88] width 4 height 4
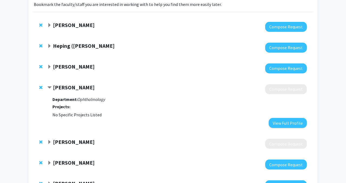
click at [49, 88] on span "Contract Zeba Syed Bookmark" at bounding box center [49, 88] width 4 height 4
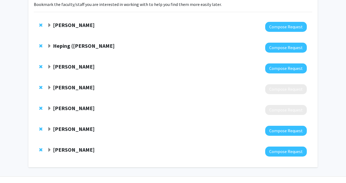
click at [49, 89] on span "Expand Zeba Syed Bookmark" at bounding box center [49, 88] width 4 height 4
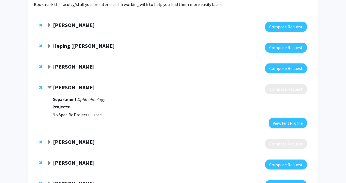
click at [49, 89] on span "Contract Zeba Syed Bookmark" at bounding box center [49, 88] width 4 height 4
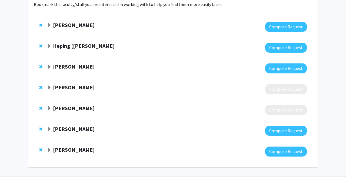
scroll to position [0, 0]
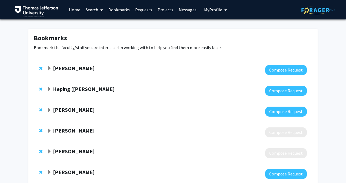
click at [88, 11] on link "Search" at bounding box center [94, 9] width 23 height 19
click at [96, 23] on span "Faculty/Staff" at bounding box center [103, 24] width 40 height 11
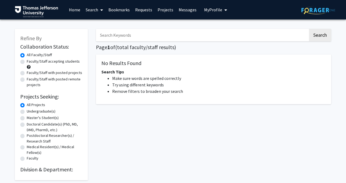
click at [160, 32] on input "Search Keywords" at bounding box center [202, 35] width 212 height 12
paste input "[PERSON_NAME]"
click at [309, 29] on button "Search" at bounding box center [320, 35] width 22 height 12
click at [123, 34] on input "[PERSON_NAME]" at bounding box center [202, 35] width 212 height 12
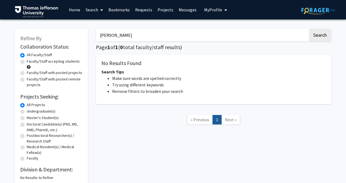
click at [123, 34] on input "[PERSON_NAME]" at bounding box center [202, 35] width 212 height 12
type input "opthalmology"
click at [309, 29] on button "Search" at bounding box center [320, 35] width 22 height 12
click at [118, 6] on link "Bookmarks" at bounding box center [119, 9] width 27 height 19
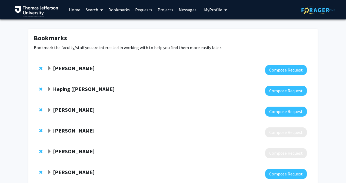
click at [47, 67] on div "[PERSON_NAME] Compose Request" at bounding box center [173, 70] width 278 height 21
click at [49, 67] on span "Expand Mahdi Alizedah Bookmark" at bounding box center [49, 68] width 4 height 4
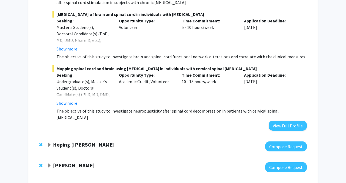
scroll to position [387, 0]
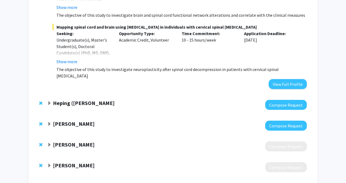
click at [48, 101] on span "Expand Heping (Ann) Sheng Bookmark" at bounding box center [49, 103] width 4 height 4
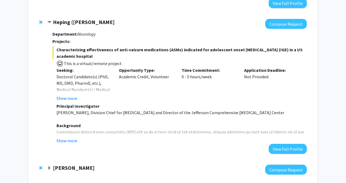
scroll to position [513, 0]
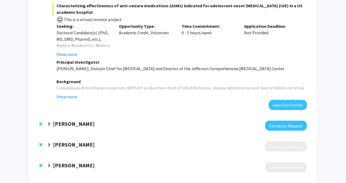
click at [49, 122] on span "Expand Hsiangkuo Yuan Bookmark" at bounding box center [49, 124] width 4 height 4
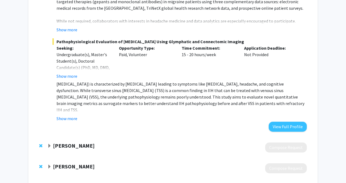
scroll to position [985, 0]
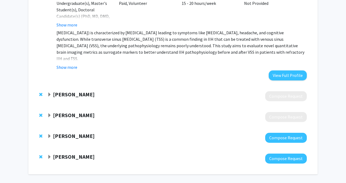
click at [50, 134] on span "Expand Joel Schuman Bookmark" at bounding box center [49, 136] width 4 height 4
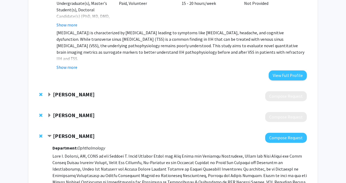
click at [50, 113] on span "Expand Carol Shields Bookmark" at bounding box center [49, 115] width 4 height 4
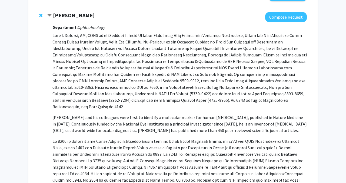
scroll to position [1233, 0]
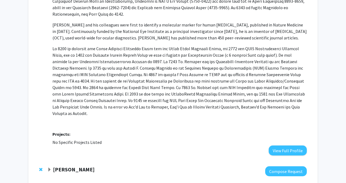
click at [49, 168] on span "Expand Aaron Wong Bookmark" at bounding box center [49, 170] width 4 height 4
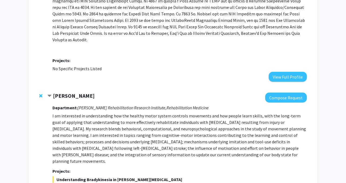
scroll to position [1308, 0]
